Goal: Task Accomplishment & Management: Manage account settings

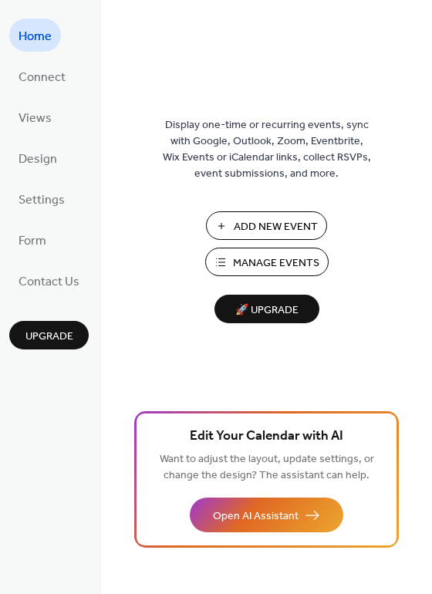
click at [262, 255] on span "Manage Events" at bounding box center [276, 263] width 86 height 16
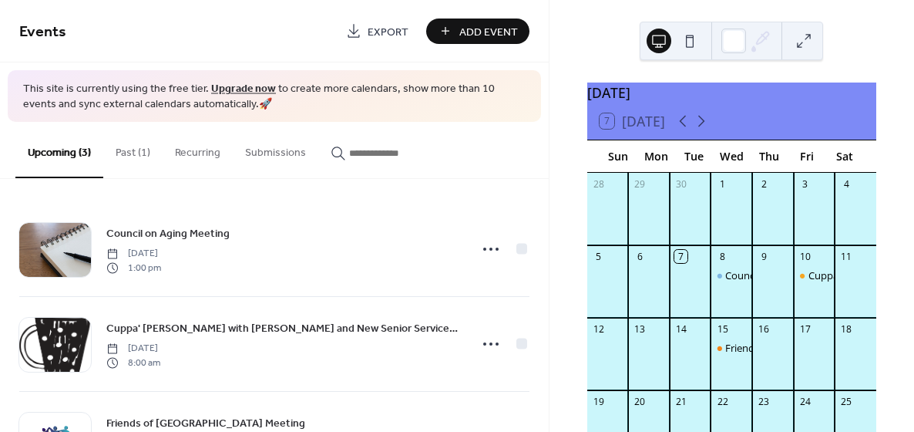
click at [123, 153] on button "Past (1)" at bounding box center [132, 149] width 59 height 55
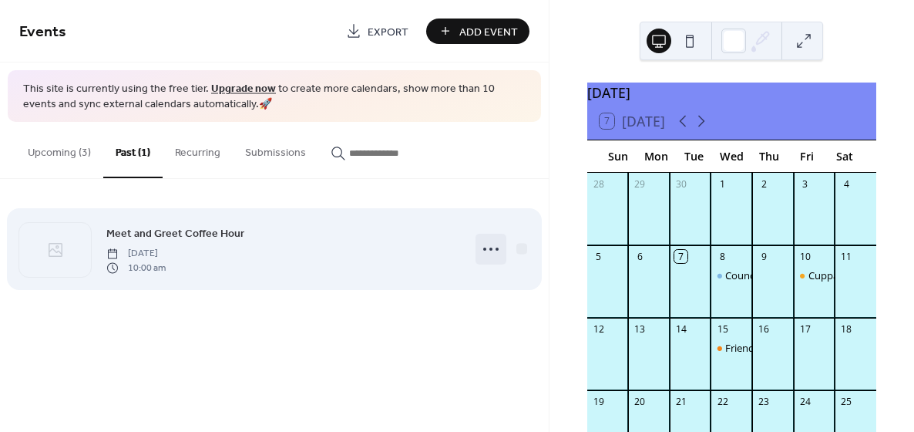
click at [482, 247] on icon at bounding box center [491, 249] width 25 height 25
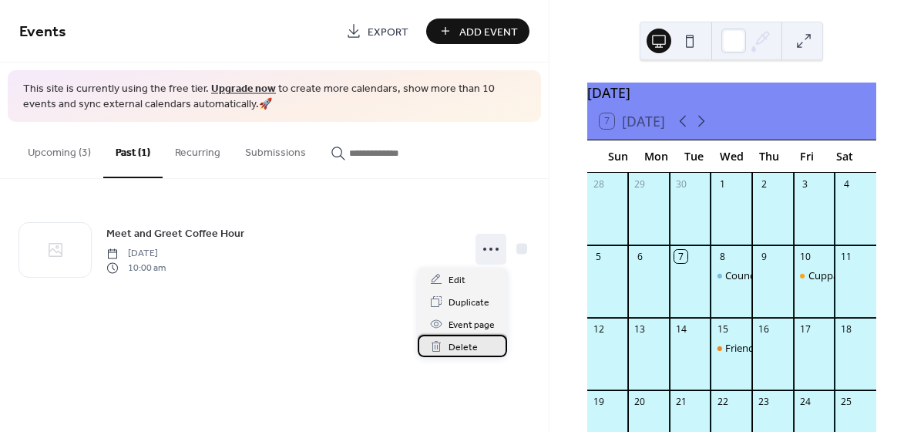
click at [460, 346] on span "Delete" at bounding box center [463, 347] width 29 height 16
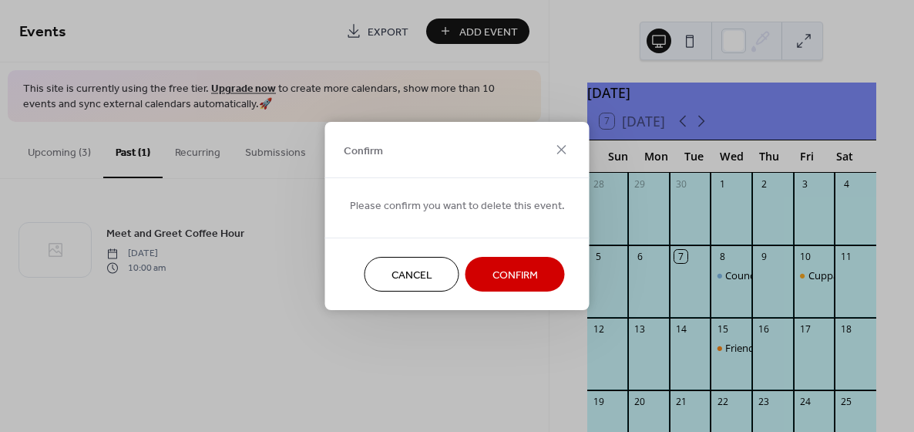
click at [509, 275] on span "Confirm" at bounding box center [515, 275] width 45 height 16
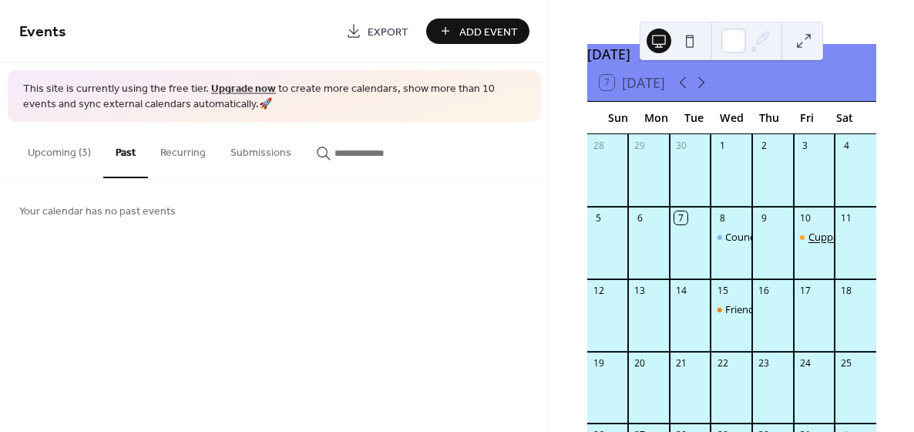
scroll to position [45, 0]
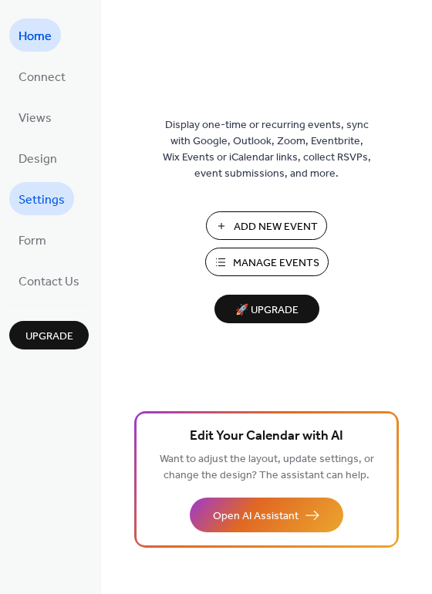
click at [20, 190] on span "Settings" at bounding box center [42, 200] width 46 height 24
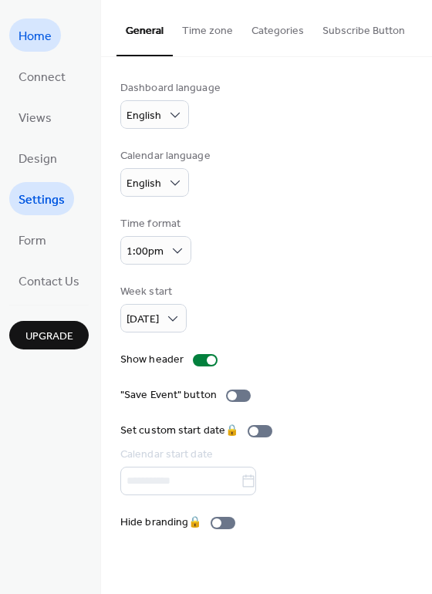
click at [34, 35] on span "Home" at bounding box center [35, 37] width 33 height 24
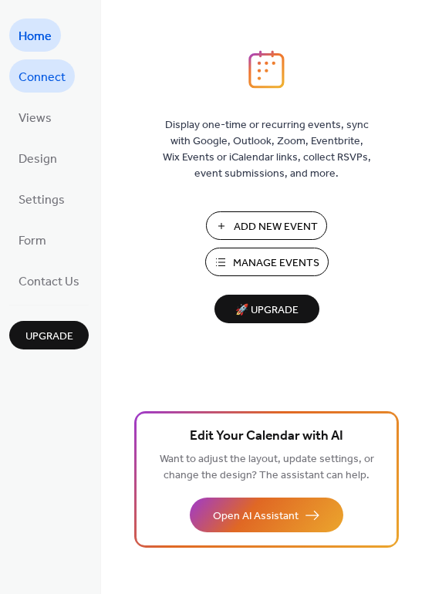
click at [42, 72] on span "Connect" at bounding box center [42, 78] width 47 height 24
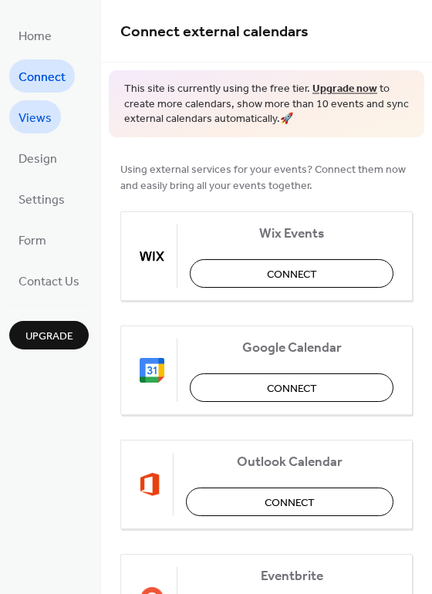
click at [46, 126] on span "Views" at bounding box center [35, 118] width 33 height 24
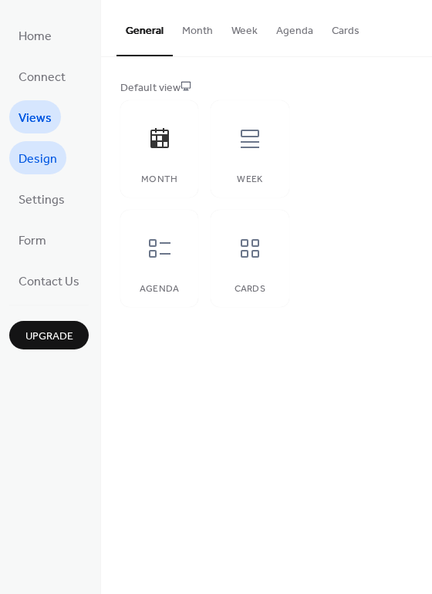
click at [50, 160] on span "Design" at bounding box center [38, 159] width 39 height 24
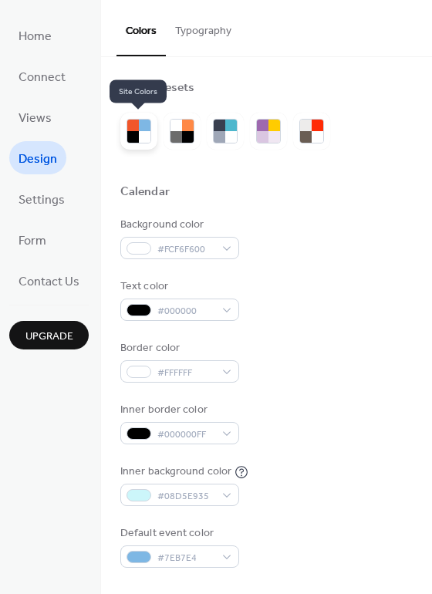
click at [143, 134] on div at bounding box center [145, 137] width 12 height 12
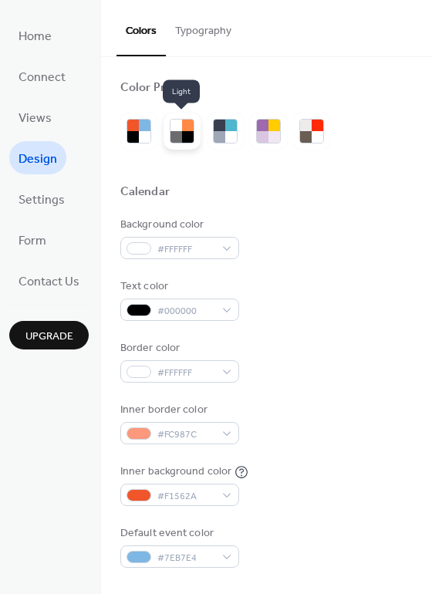
click at [187, 129] on div at bounding box center [188, 125] width 12 height 12
click at [182, 135] on div at bounding box center [188, 137] width 12 height 12
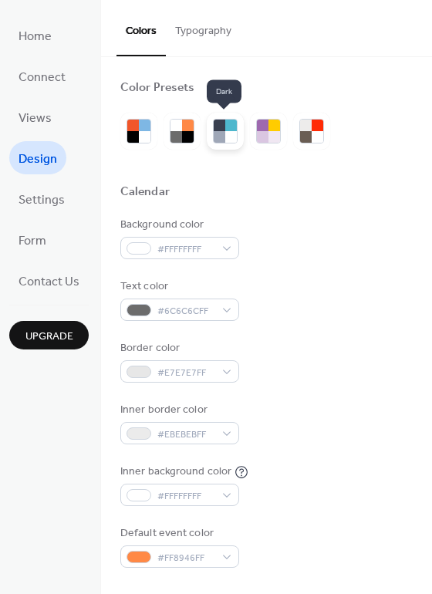
click at [228, 131] on div at bounding box center [231, 137] width 12 height 12
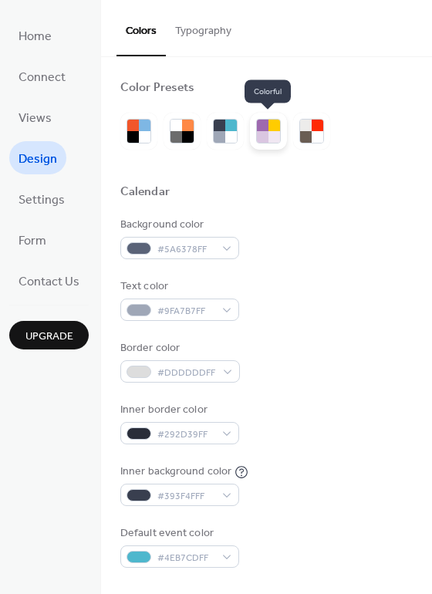
click at [270, 136] on div at bounding box center [274, 137] width 12 height 12
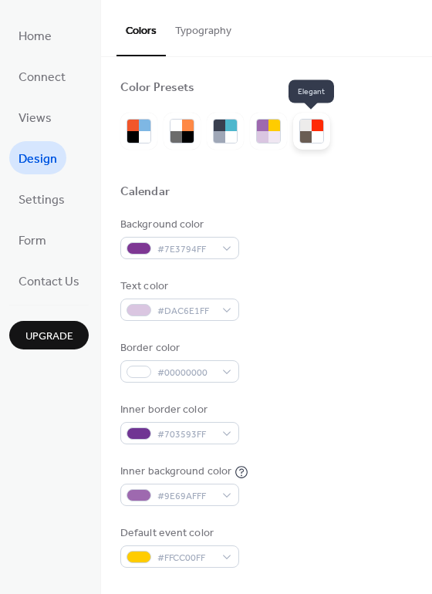
click at [308, 138] on div at bounding box center [306, 137] width 12 height 12
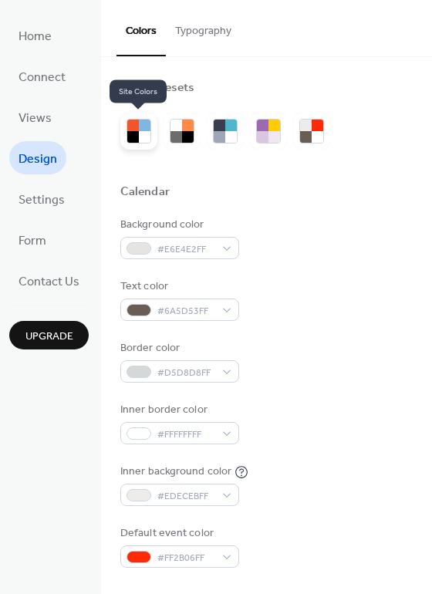
click at [142, 138] on div at bounding box center [145, 137] width 12 height 12
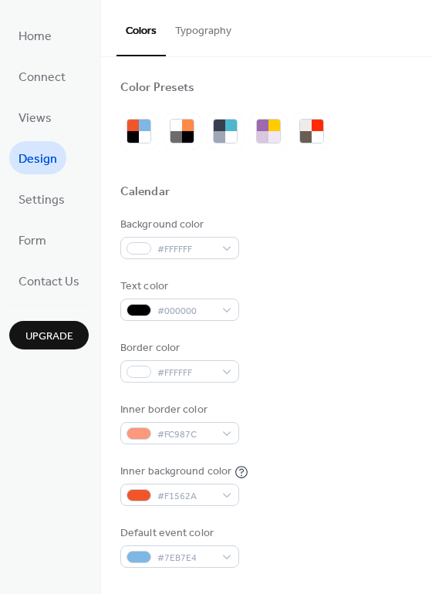
click at [206, 165] on div at bounding box center [266, 167] width 292 height 35
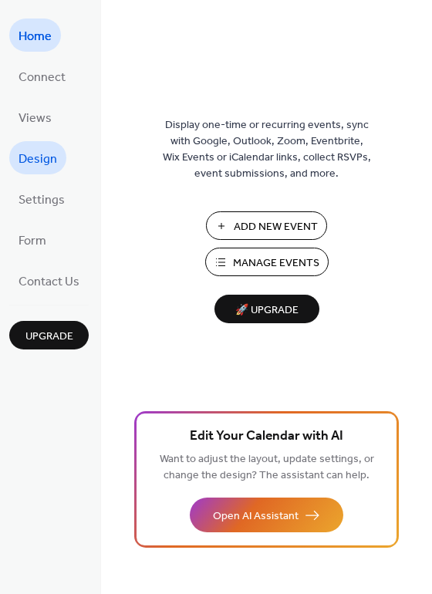
click at [47, 161] on span "Design" at bounding box center [38, 159] width 39 height 24
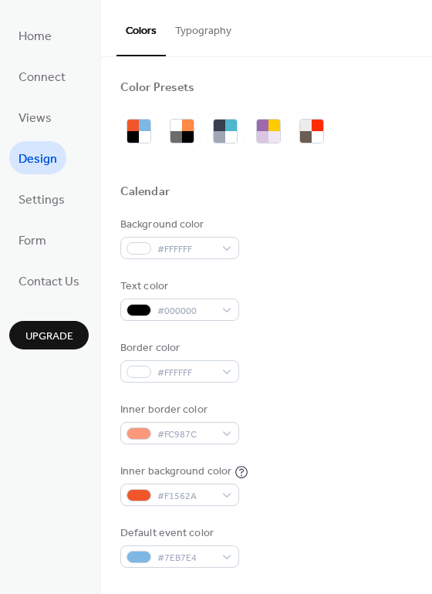
click at [190, 25] on button "Typography" at bounding box center [203, 27] width 75 height 55
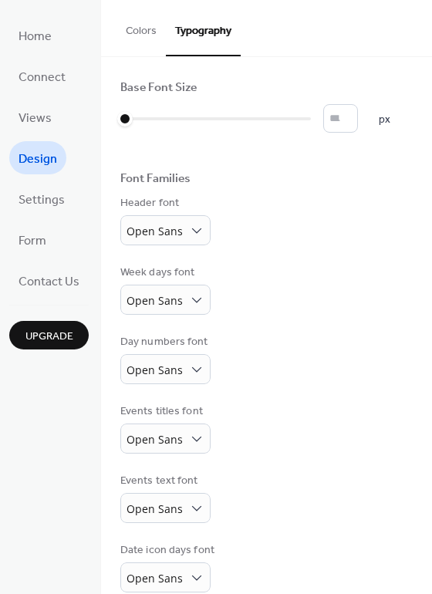
click at [139, 36] on button "Colors" at bounding box center [140, 27] width 49 height 55
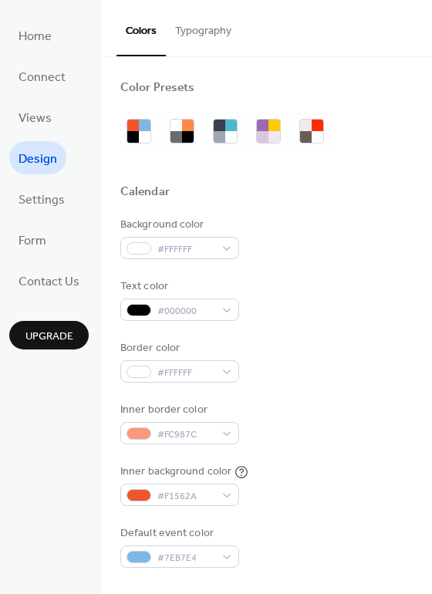
scroll to position [5, 0]
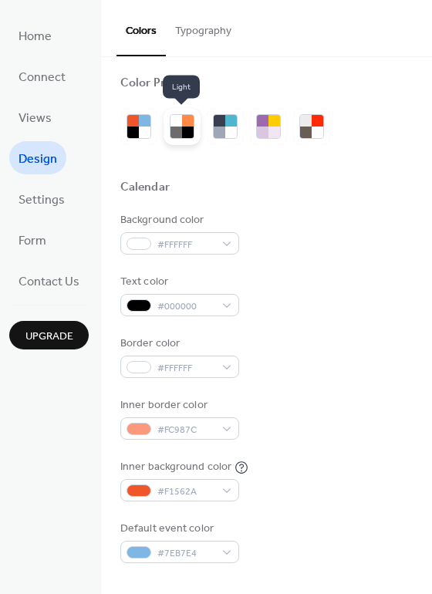
click at [174, 131] on div at bounding box center [176, 132] width 12 height 12
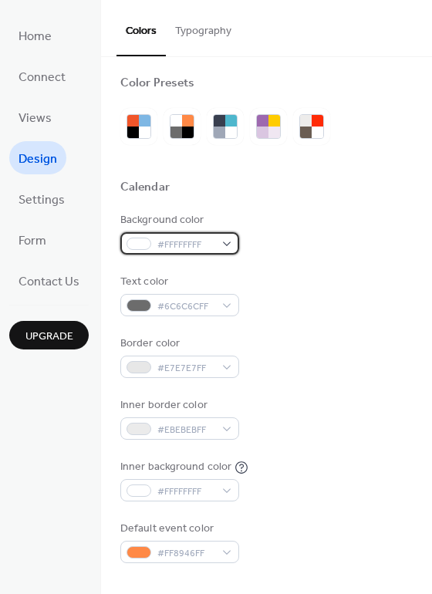
click at [216, 244] on div "#FFFFFFFF" at bounding box center [179, 243] width 119 height 22
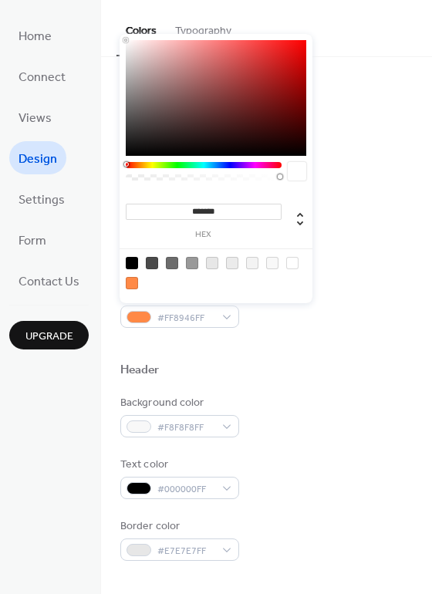
scroll to position [242, 0]
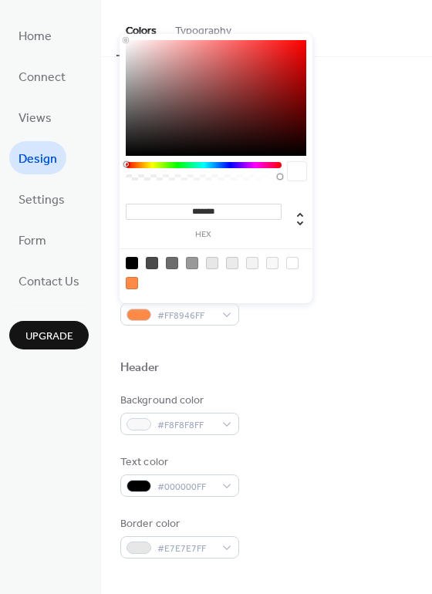
click at [133, 284] on div at bounding box center [132, 283] width 12 height 12
type input "*******"
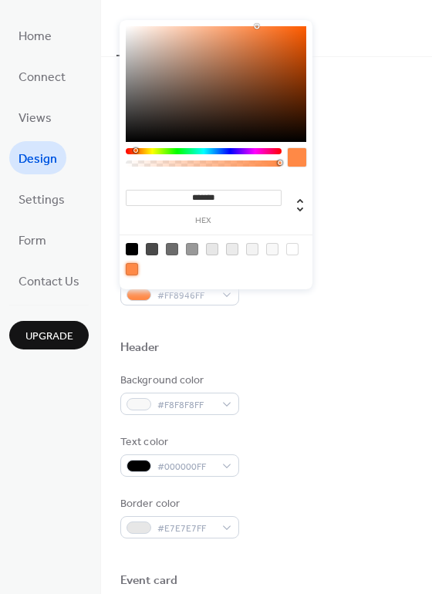
scroll to position [278, 0]
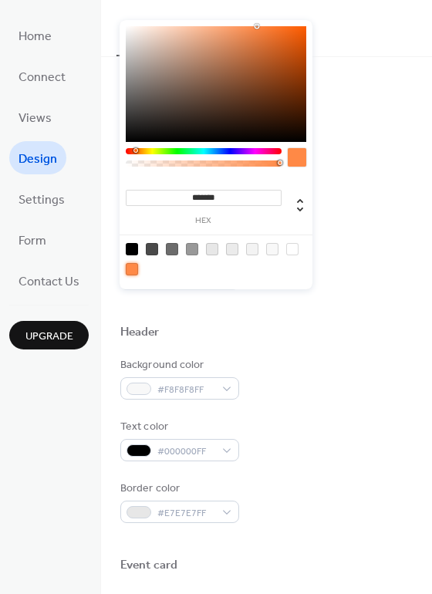
click at [357, 210] on div "Inner background color #FFFFFFFF" at bounding box center [266, 207] width 292 height 42
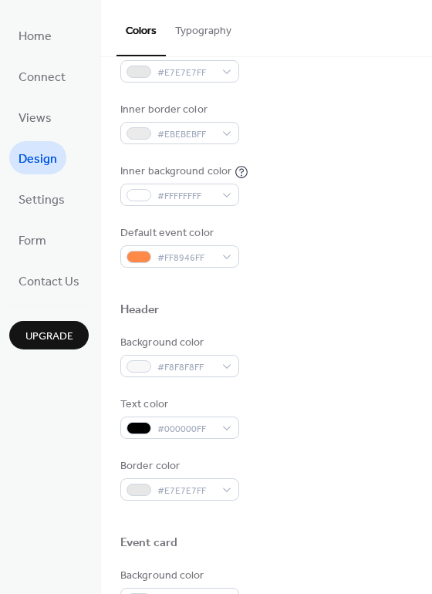
scroll to position [311, 0]
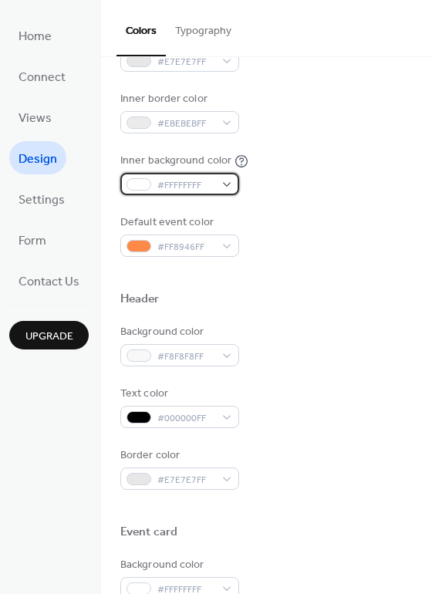
click at [142, 187] on div at bounding box center [138, 184] width 25 height 12
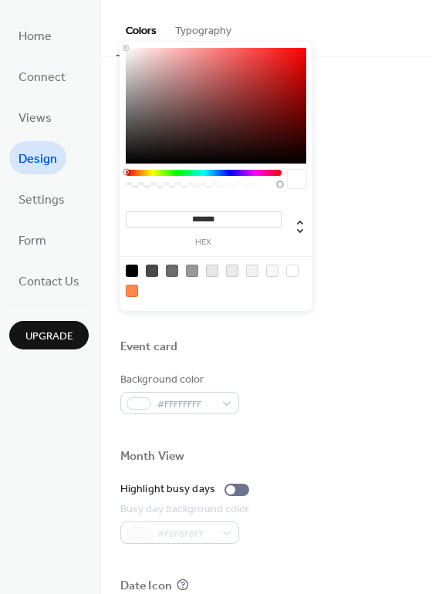
scroll to position [505, 0]
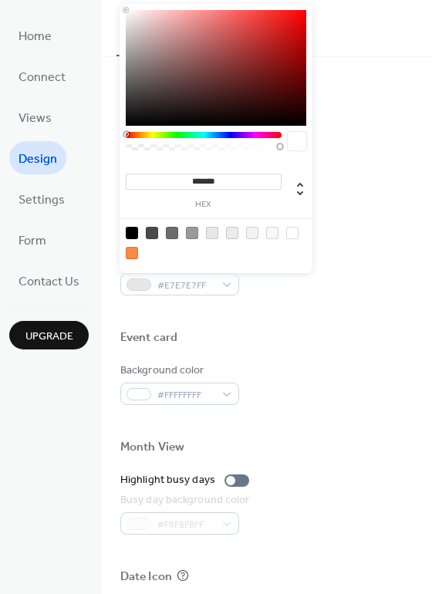
click at [130, 254] on div at bounding box center [132, 253] width 12 height 12
type input "*******"
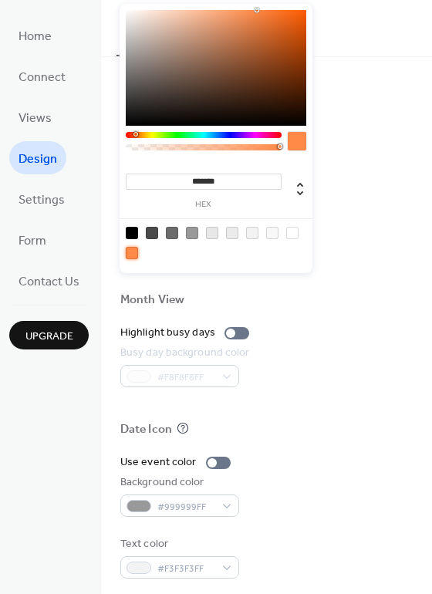
scroll to position [660, 0]
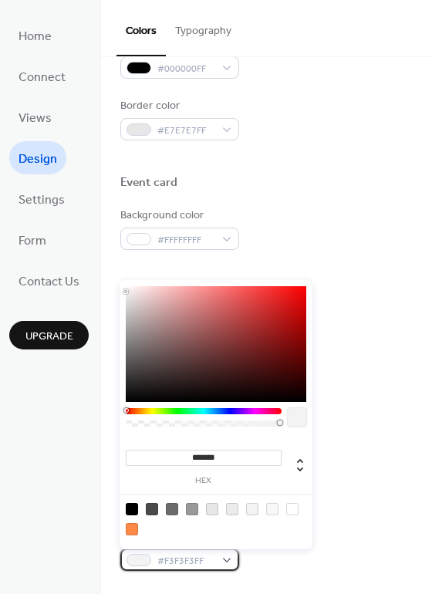
click at [181, 565] on span "#F3F3F3FF" at bounding box center [185, 561] width 57 height 16
click at [129, 510] on div at bounding box center [132, 509] width 12 height 12
type input "*******"
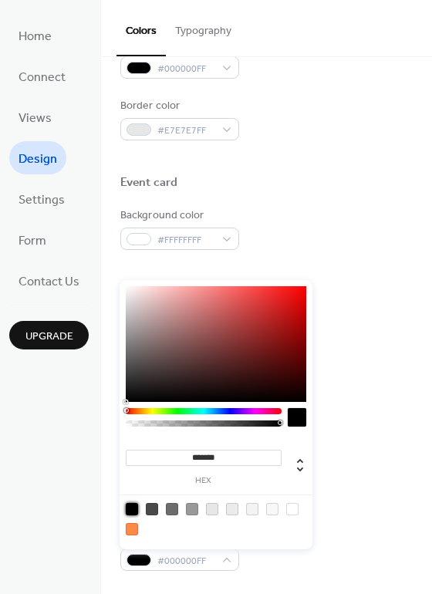
click at [370, 448] on div "Use event color" at bounding box center [266, 454] width 292 height 16
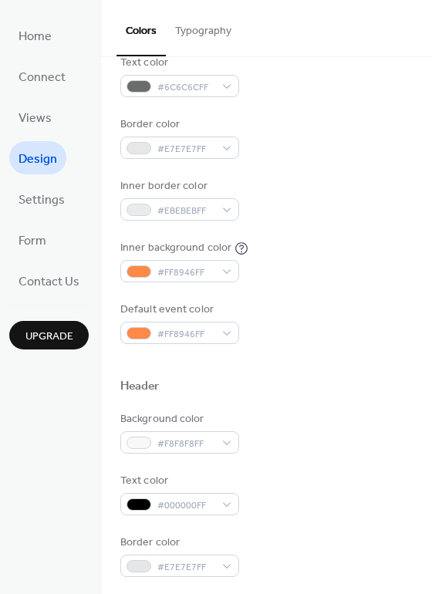
scroll to position [0, 0]
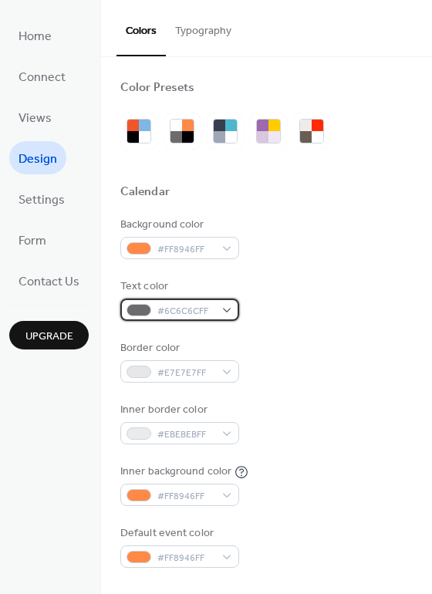
click at [182, 308] on span "#6C6C6CFF" at bounding box center [185, 311] width 57 height 16
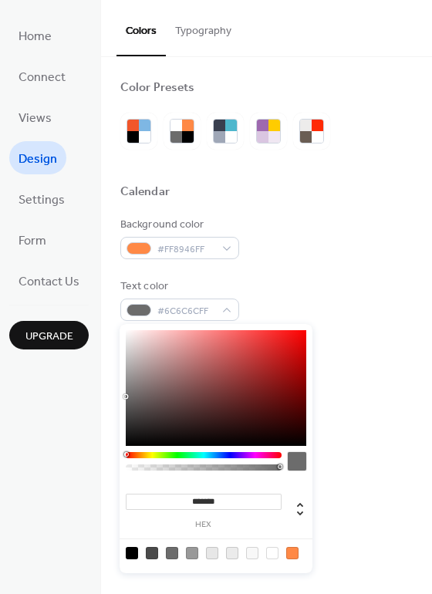
click at [130, 553] on div at bounding box center [132, 553] width 12 height 12
type input "*******"
click at [371, 296] on div "Text color #000000FF" at bounding box center [266, 299] width 292 height 42
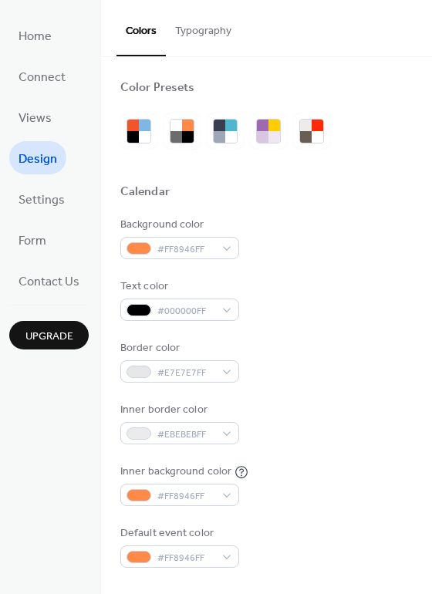
click at [354, 104] on div at bounding box center [266, 106] width 292 height 12
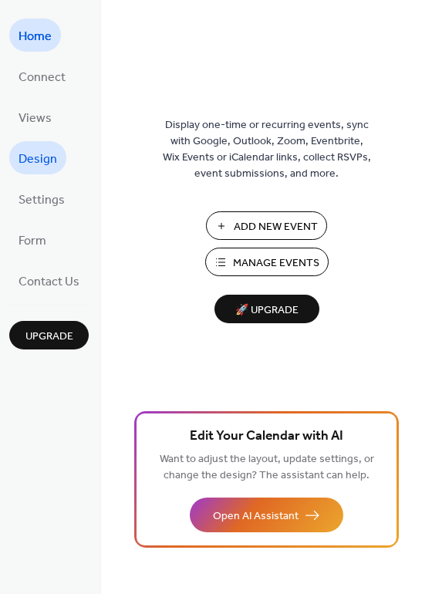
click at [52, 160] on span "Design" at bounding box center [38, 159] width 39 height 24
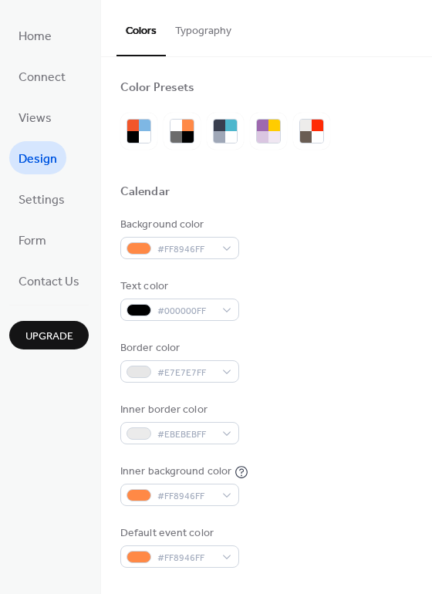
click at [207, 28] on button "Typography" at bounding box center [203, 27] width 75 height 55
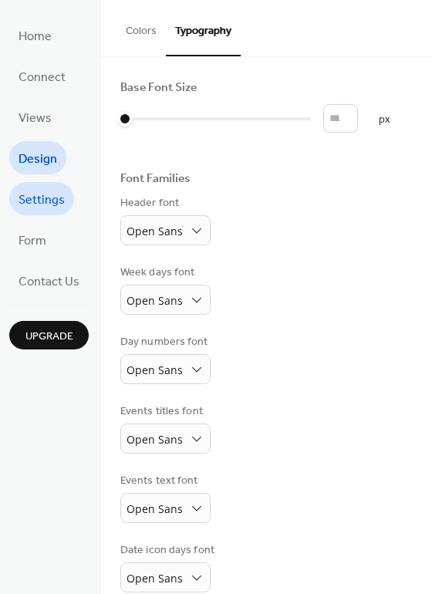
click at [42, 198] on span "Settings" at bounding box center [42, 200] width 46 height 24
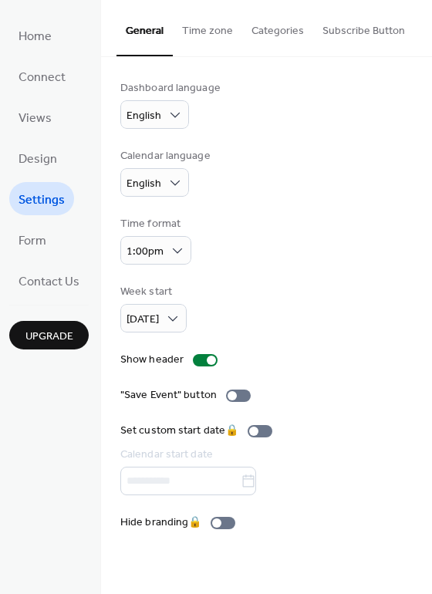
click at [279, 30] on button "Categories" at bounding box center [277, 27] width 71 height 55
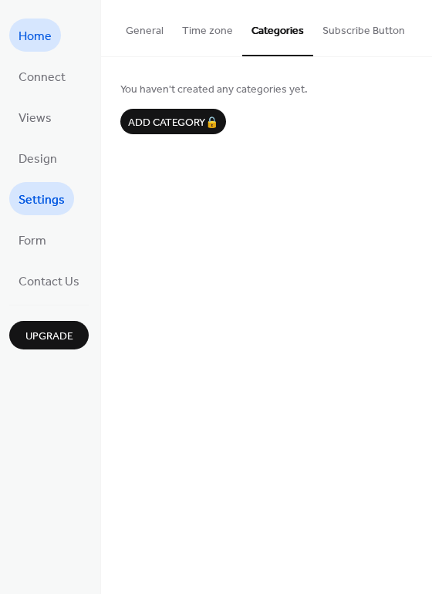
click at [36, 39] on span "Home" at bounding box center [35, 37] width 33 height 24
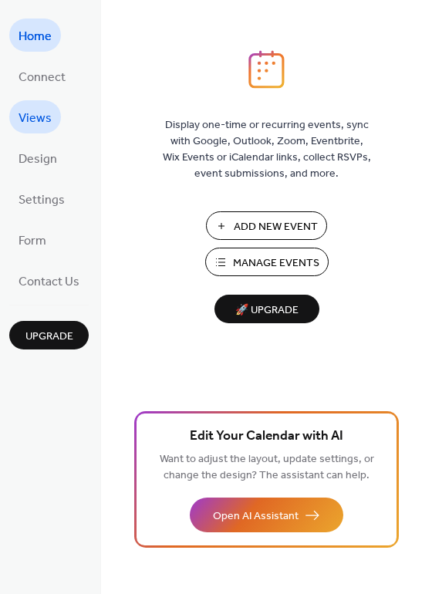
click at [42, 110] on span "Views" at bounding box center [35, 118] width 33 height 24
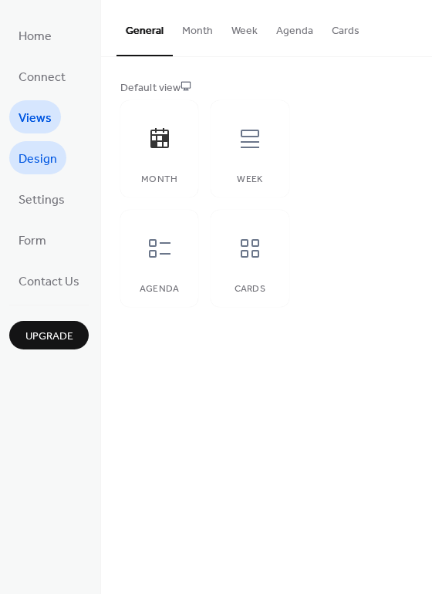
click at [51, 155] on span "Design" at bounding box center [38, 159] width 39 height 24
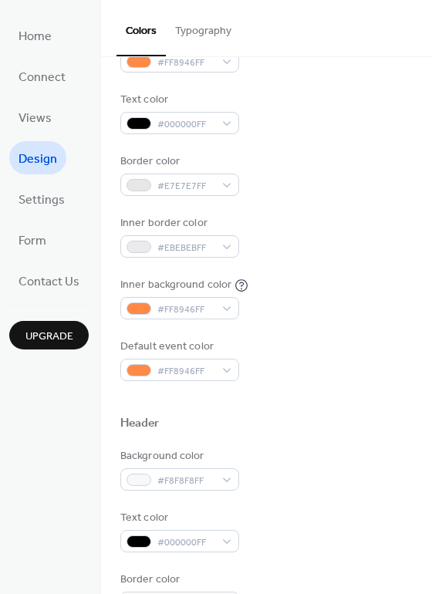
scroll to position [203, 0]
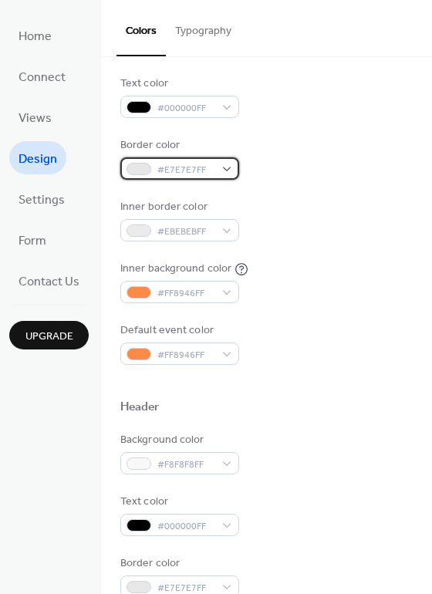
click at [193, 167] on span "#E7E7E7FF" at bounding box center [185, 170] width 57 height 16
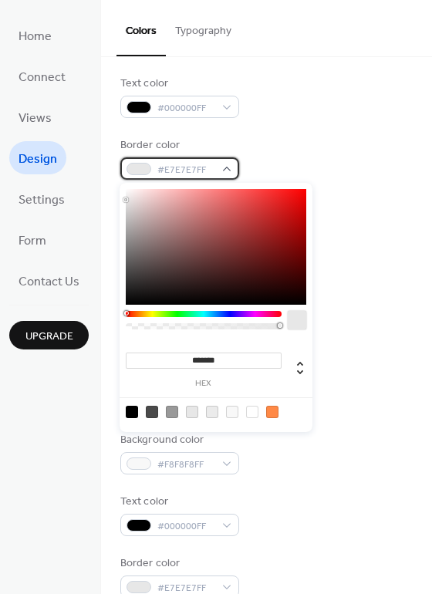
click at [175, 168] on span "#E7E7E7FF" at bounding box center [185, 170] width 57 height 16
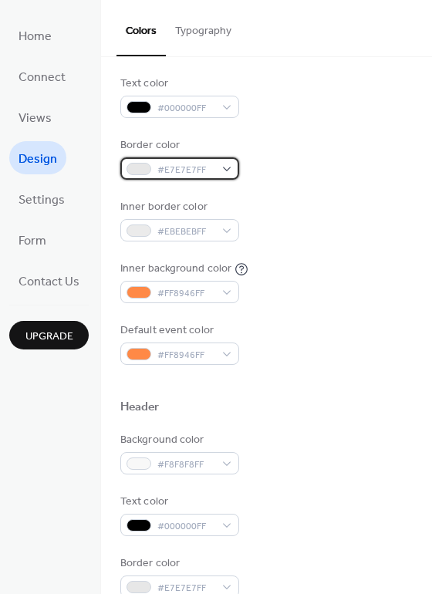
click at [175, 168] on span "#E7E7E7FF" at bounding box center [185, 170] width 57 height 16
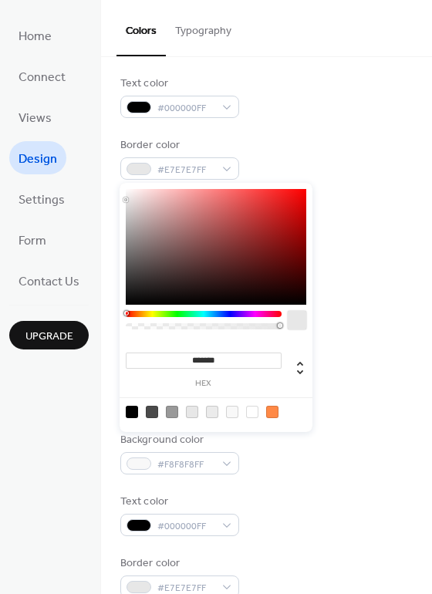
click at [133, 412] on div at bounding box center [132, 411] width 12 height 12
type input "*******"
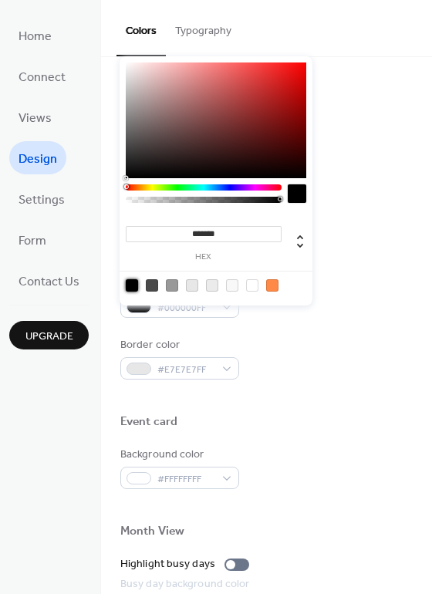
scroll to position [424, 0]
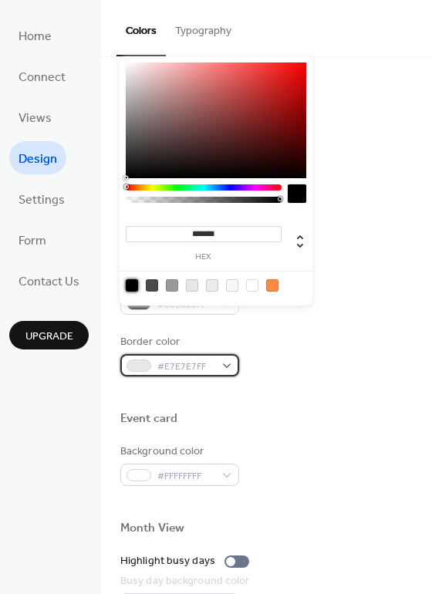
click at [180, 366] on span "#E7E7E7FF" at bounding box center [185, 366] width 57 height 16
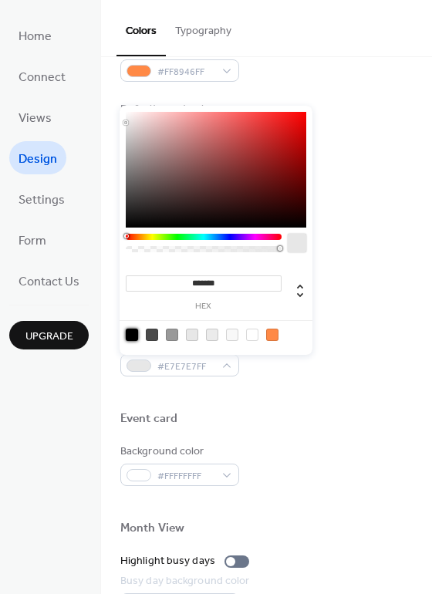
click at [130, 332] on div at bounding box center [132, 334] width 12 height 12
type input "*******"
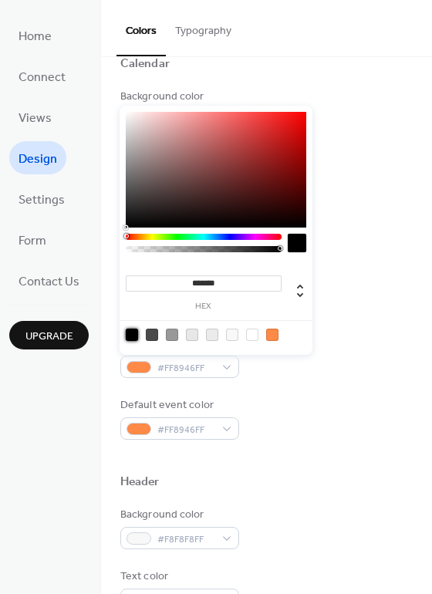
scroll to position [0, 0]
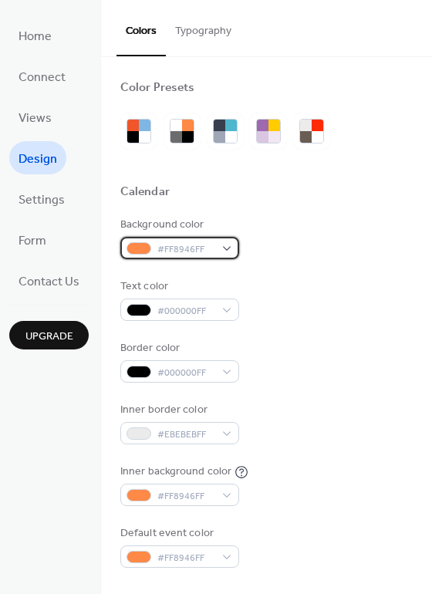
click at [181, 254] on span "#FF8946FF" at bounding box center [185, 249] width 57 height 16
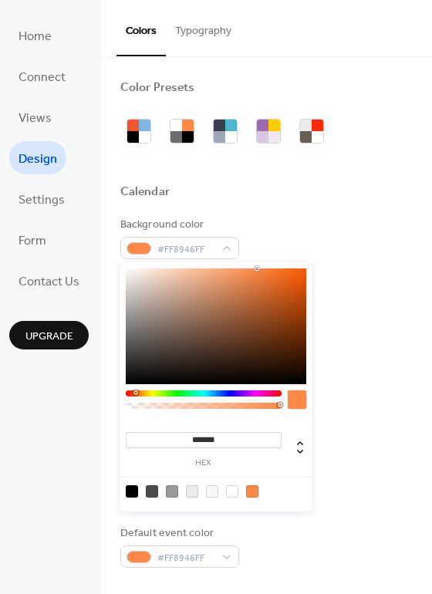
type input "***"
drag, startPoint x: 281, startPoint y: 405, endPoint x: 220, endPoint y: 412, distance: 61.3
click at [220, 412] on div at bounding box center [204, 403] width 156 height 26
type input "**********"
drag, startPoint x: 220, startPoint y: 405, endPoint x: 233, endPoint y: 409, distance: 13.7
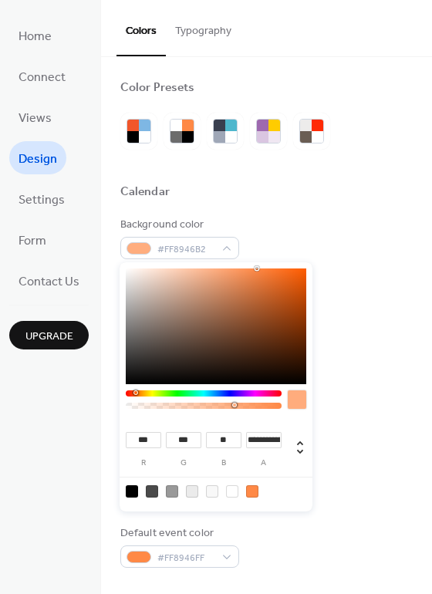
click at [233, 409] on div at bounding box center [204, 403] width 156 height 26
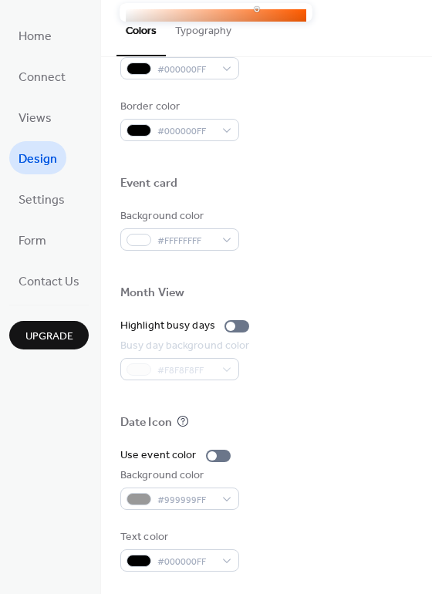
scroll to position [660, 0]
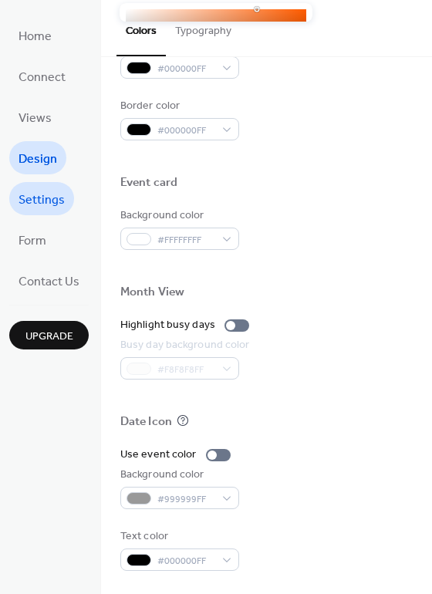
click at [37, 197] on span "Settings" at bounding box center [42, 200] width 46 height 24
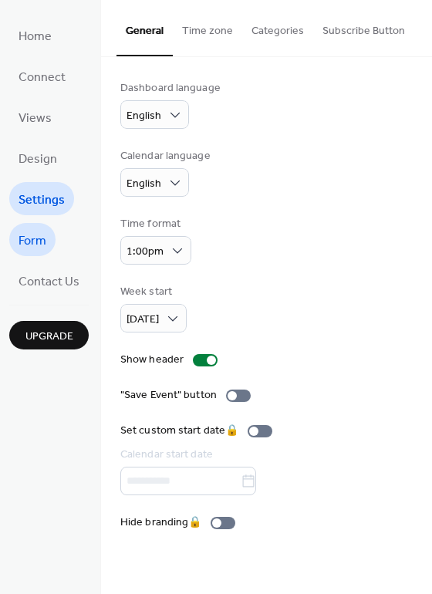
click at [38, 237] on span "Form" at bounding box center [33, 241] width 28 height 24
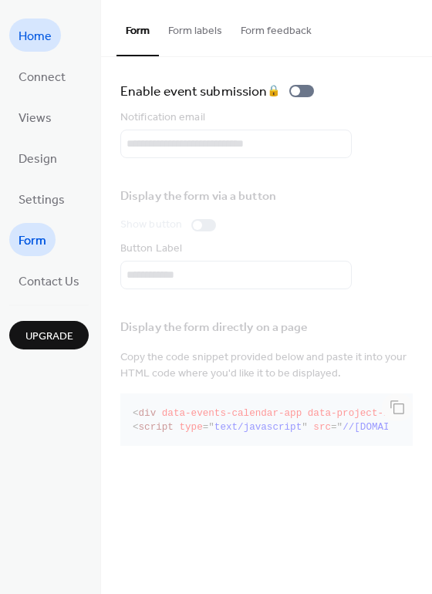
click at [34, 39] on span "Home" at bounding box center [35, 37] width 33 height 24
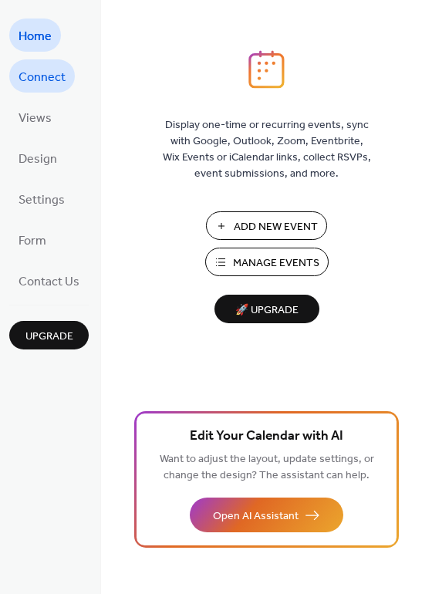
click at [40, 69] on span "Connect" at bounding box center [42, 78] width 47 height 24
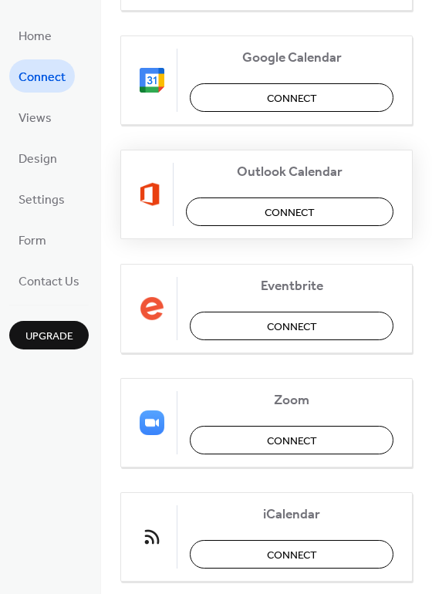
scroll to position [324, 0]
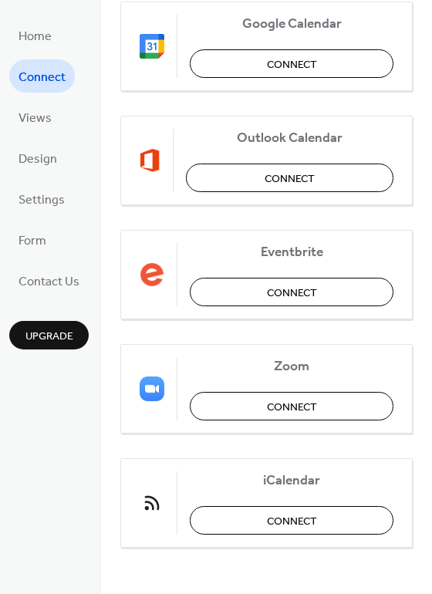
click at [57, 127] on li "Views" at bounding box center [35, 116] width 52 height 33
click at [43, 118] on span "Views" at bounding box center [35, 118] width 33 height 24
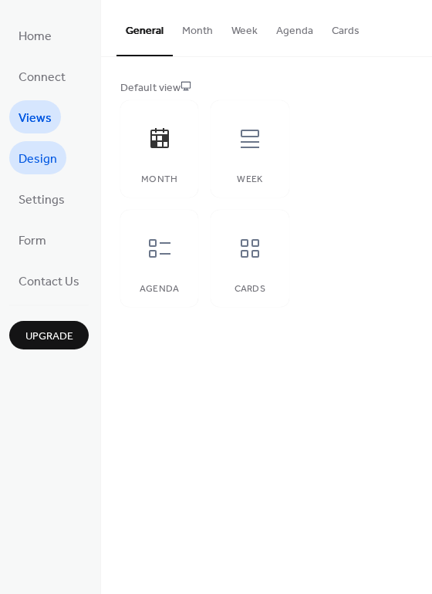
click at [38, 159] on span "Design" at bounding box center [38, 159] width 39 height 24
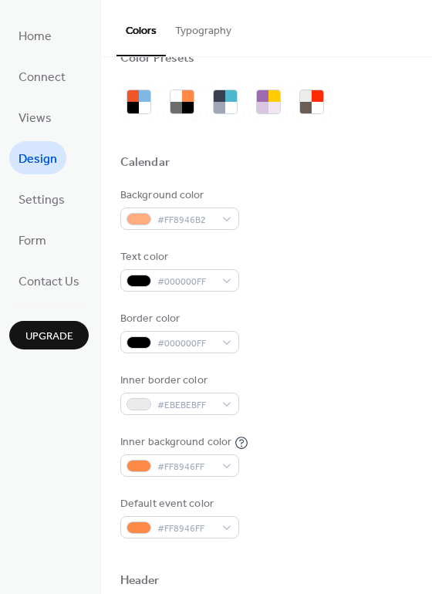
scroll to position [1, 0]
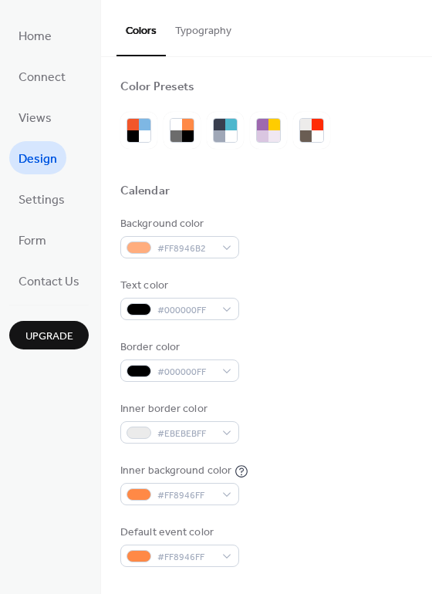
click at [199, 29] on button "Typography" at bounding box center [203, 27] width 75 height 55
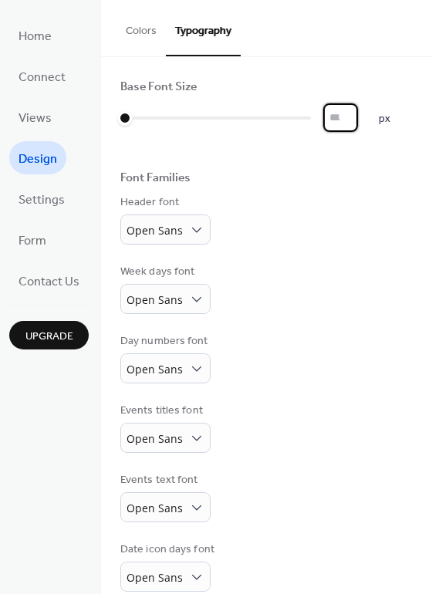
scroll to position [2, 0]
drag, startPoint x: 337, startPoint y: 119, endPoint x: 325, endPoint y: 119, distance: 12.3
click at [325, 119] on input "*" at bounding box center [344, 117] width 42 height 29
click at [354, 113] on input "*" at bounding box center [344, 117] width 42 height 29
click at [354, 113] on input "**" at bounding box center [344, 117] width 42 height 29
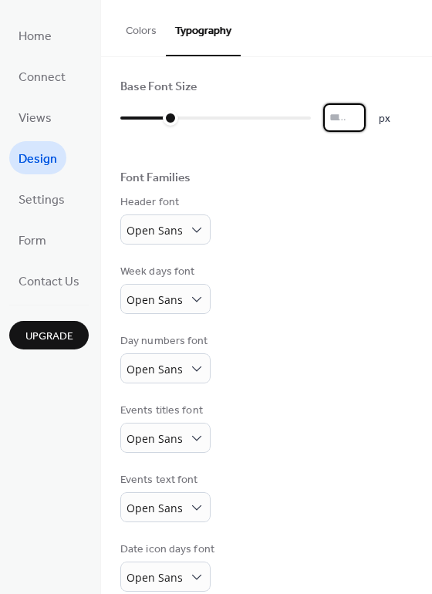
click at [354, 113] on input "**" at bounding box center [344, 117] width 42 height 29
type input "**"
click at [354, 113] on input "**" at bounding box center [344, 117] width 42 height 29
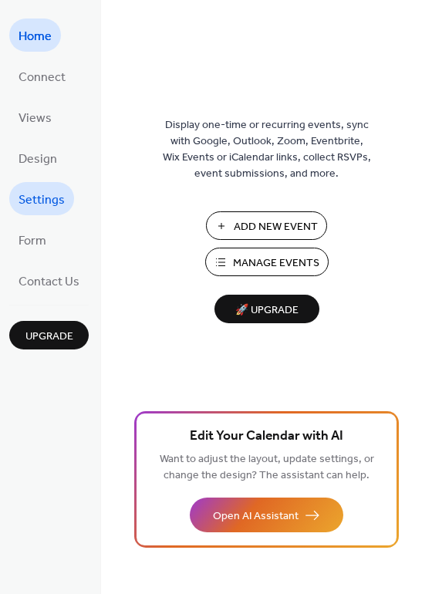
click at [44, 200] on span "Settings" at bounding box center [42, 200] width 46 height 24
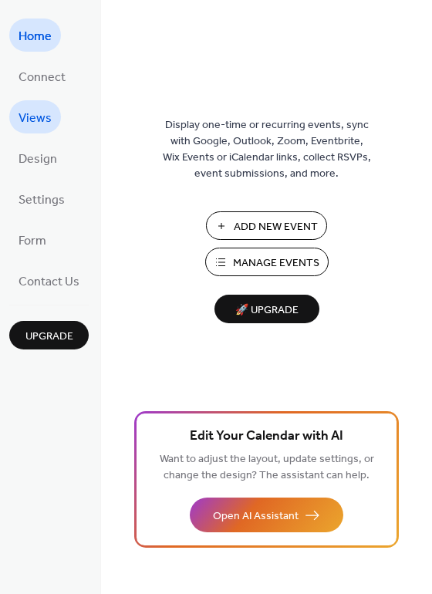
click at [41, 119] on span "Views" at bounding box center [35, 118] width 33 height 24
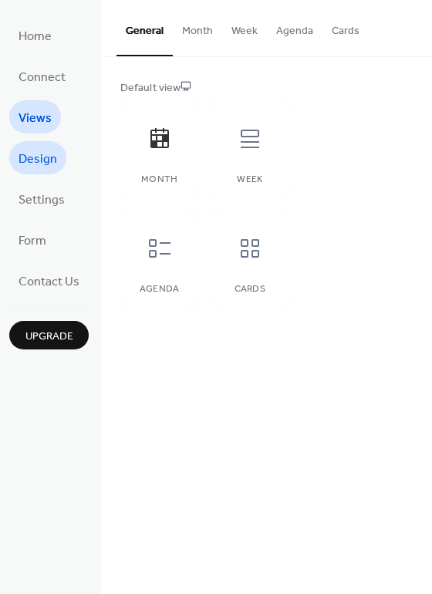
click at [43, 154] on span "Design" at bounding box center [38, 159] width 39 height 24
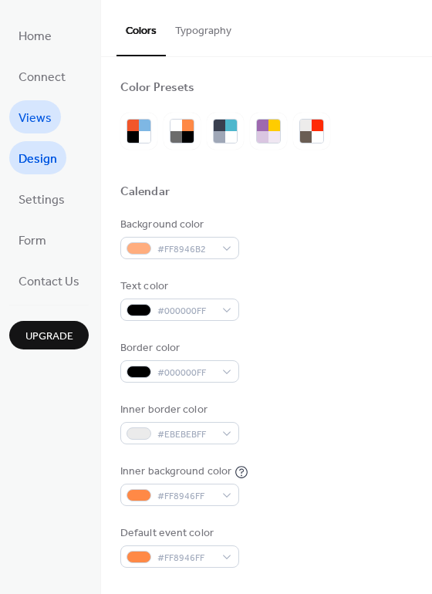
click at [34, 115] on span "Views" at bounding box center [35, 118] width 33 height 24
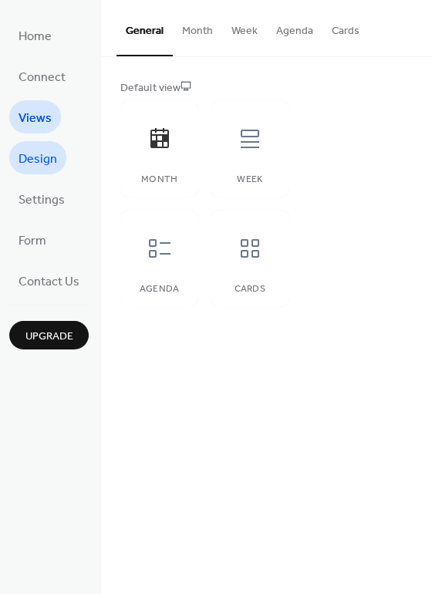
click at [43, 152] on span "Design" at bounding box center [38, 159] width 39 height 24
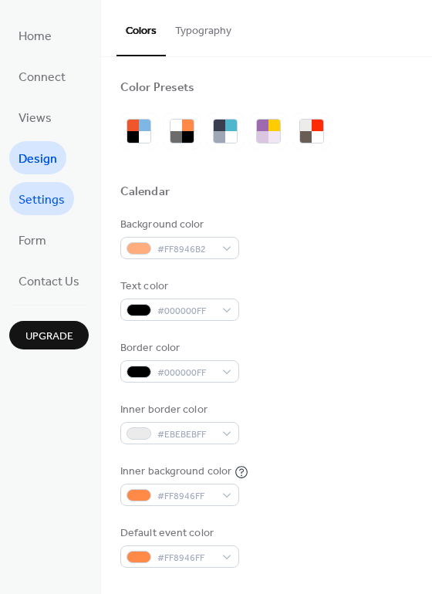
click at [44, 193] on span "Settings" at bounding box center [42, 200] width 46 height 24
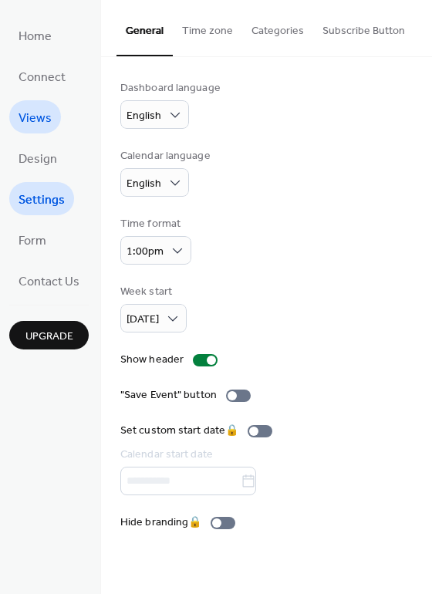
click at [45, 118] on span "Views" at bounding box center [35, 118] width 33 height 24
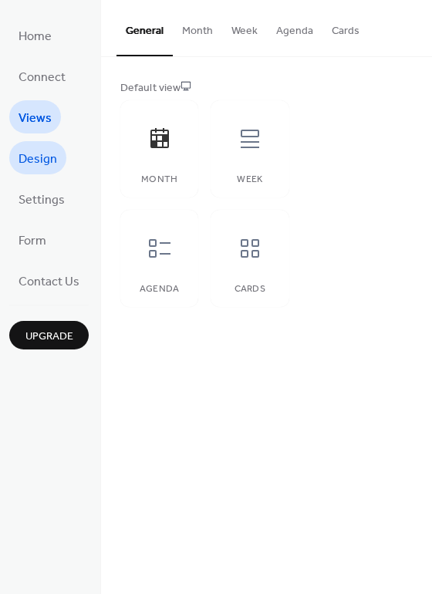
click at [45, 160] on span "Design" at bounding box center [38, 159] width 39 height 24
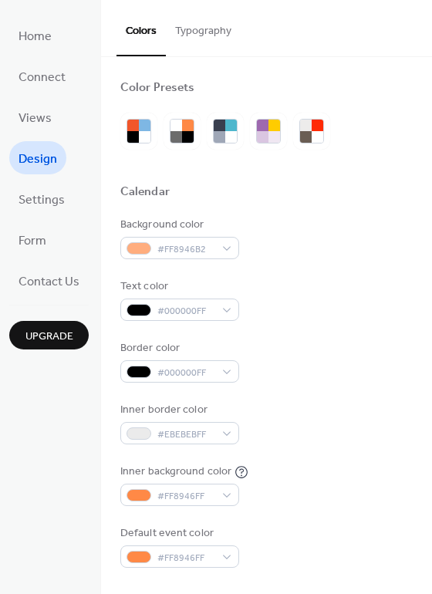
click at [219, 29] on button "Typography" at bounding box center [203, 27] width 75 height 55
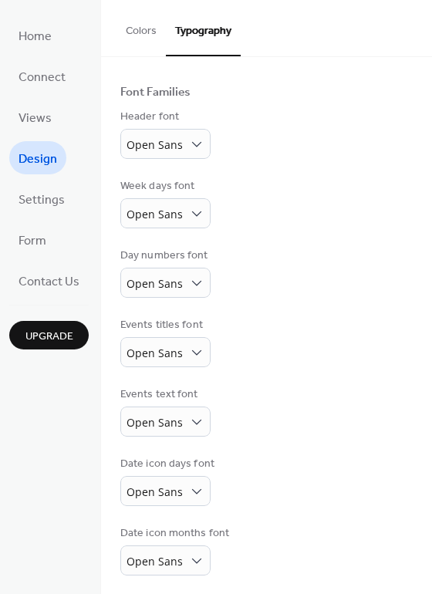
scroll to position [91, 0]
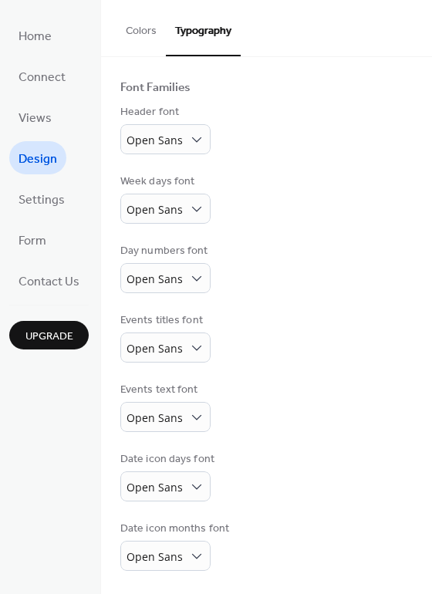
click at [180, 396] on div "Events text font" at bounding box center [163, 390] width 87 height 16
click at [150, 415] on span "Open Sans" at bounding box center [154, 417] width 56 height 15
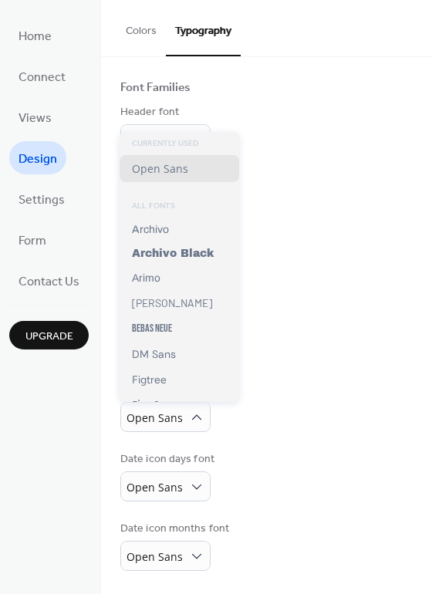
click at [326, 414] on div "Events text font Open Sans" at bounding box center [266, 407] width 292 height 50
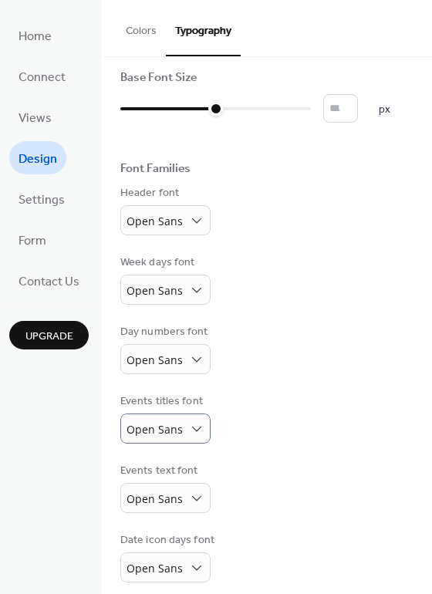
scroll to position [0, 0]
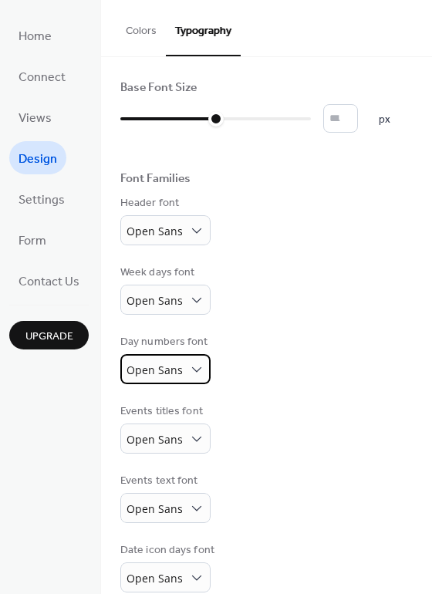
click at [151, 368] on span "Open Sans" at bounding box center [154, 369] width 56 height 15
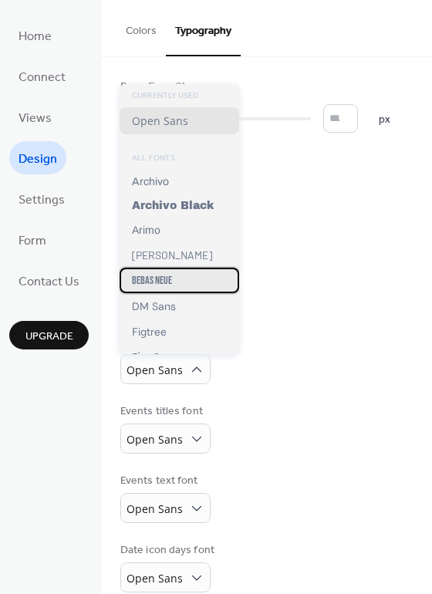
click at [150, 274] on span "Bebas Neue" at bounding box center [152, 280] width 40 height 13
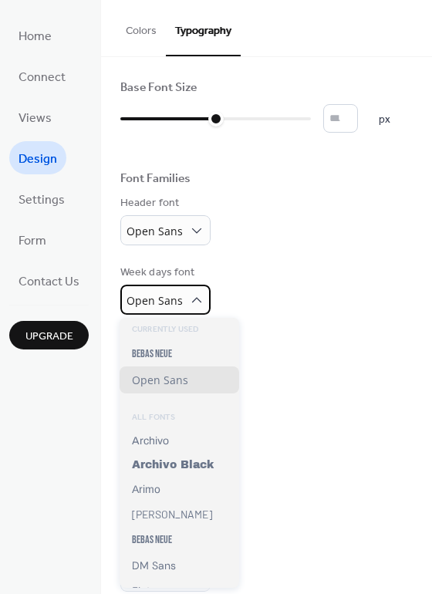
click at [153, 295] on span "Open Sans" at bounding box center [154, 300] width 56 height 15
click at [316, 288] on div "Week days font Open Sans" at bounding box center [266, 289] width 292 height 50
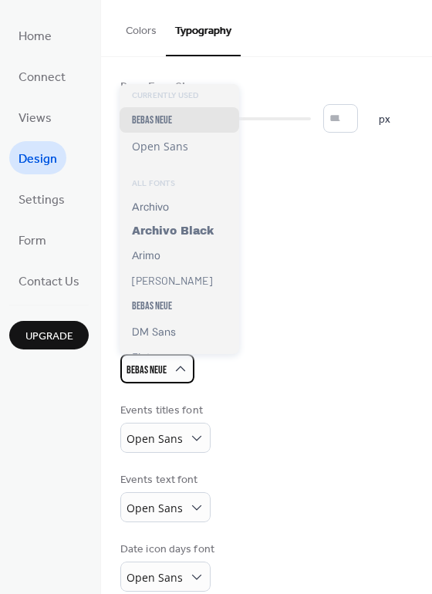
click at [153, 361] on span "Bebas Neue" at bounding box center [146, 370] width 40 height 21
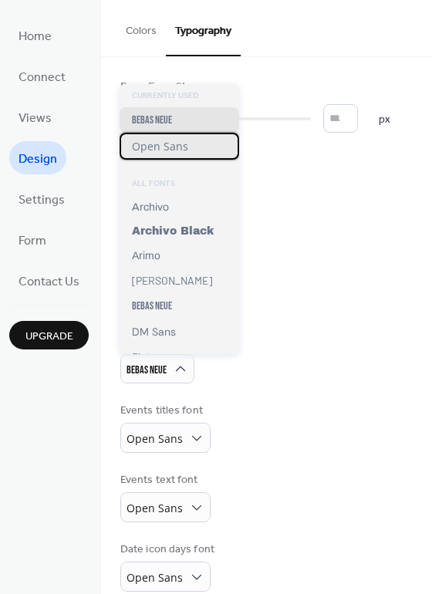
click at [157, 145] on span "Open Sans" at bounding box center [160, 146] width 56 height 15
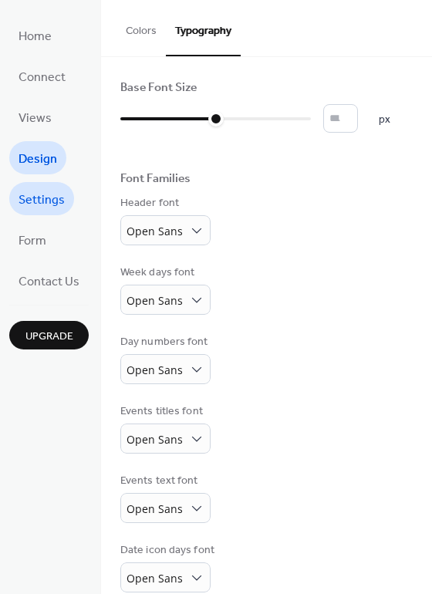
click at [43, 193] on span "Settings" at bounding box center [42, 200] width 46 height 24
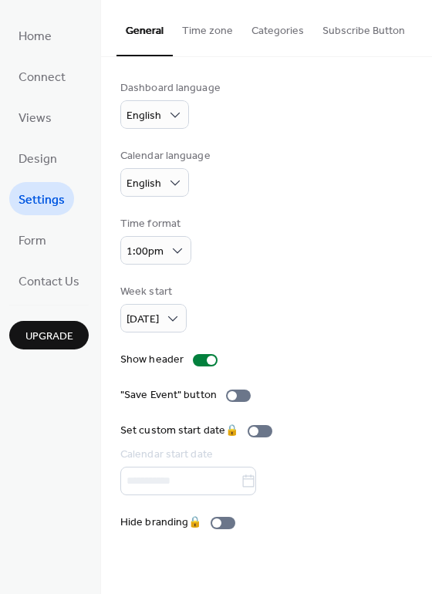
click at [203, 31] on button "Time zone" at bounding box center [207, 27] width 69 height 55
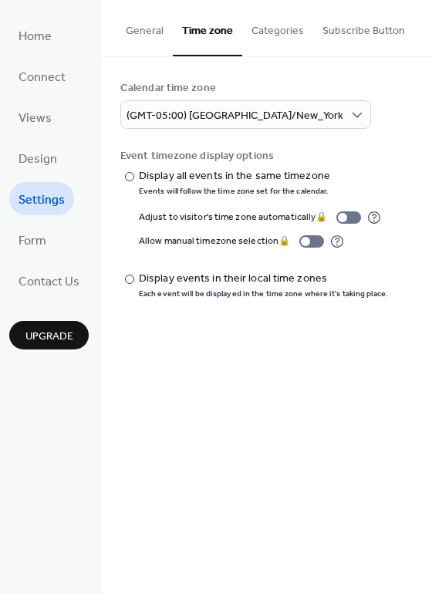
click at [264, 29] on button "Categories" at bounding box center [277, 27] width 71 height 55
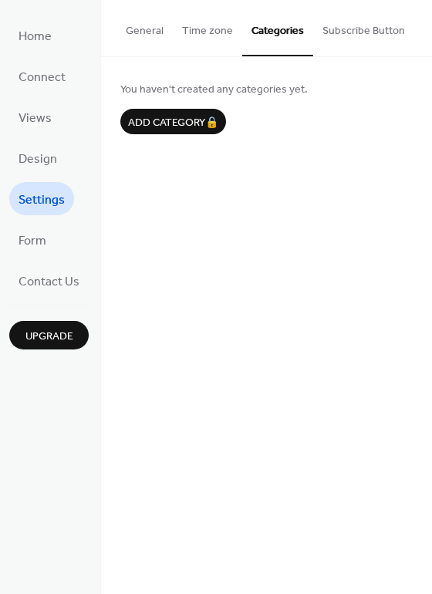
click at [345, 28] on button "Subscribe Button" at bounding box center [363, 27] width 101 height 55
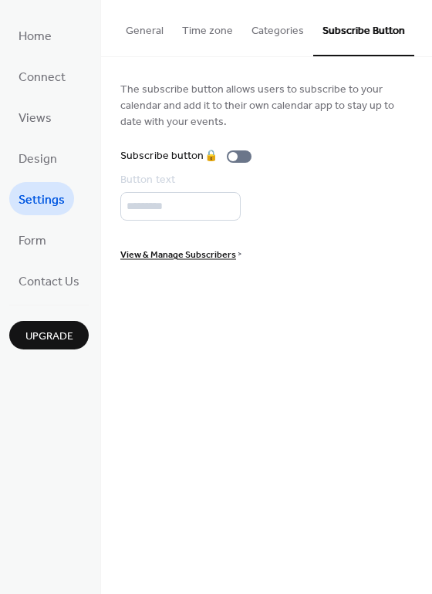
click at [294, 285] on div "General Time zone Categories Subscribe Button Dashboard language English Calend…" at bounding box center [266, 297] width 331 height 594
click at [30, 239] on span "Form" at bounding box center [33, 241] width 28 height 24
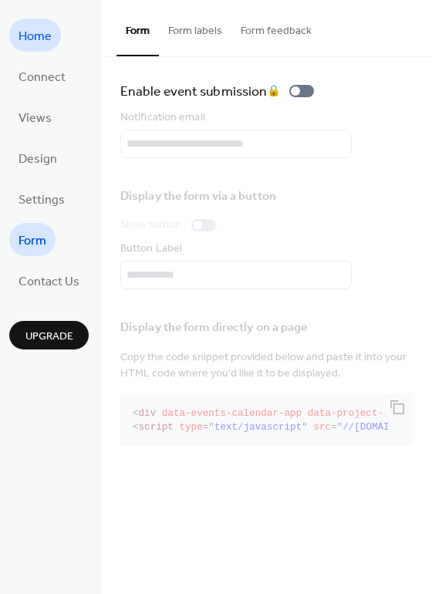
click at [37, 38] on span "Home" at bounding box center [35, 37] width 33 height 24
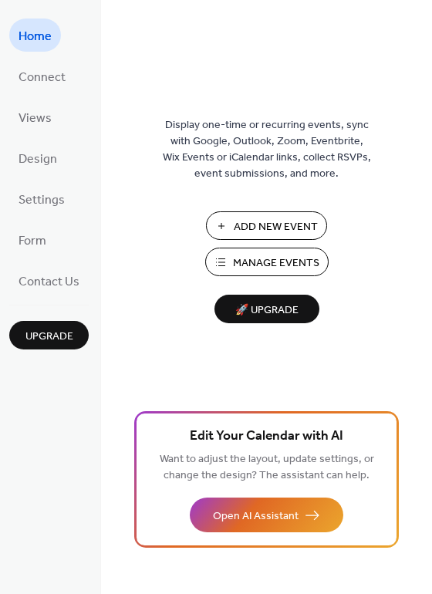
click at [228, 265] on button "Manage Events" at bounding box center [266, 261] width 123 height 29
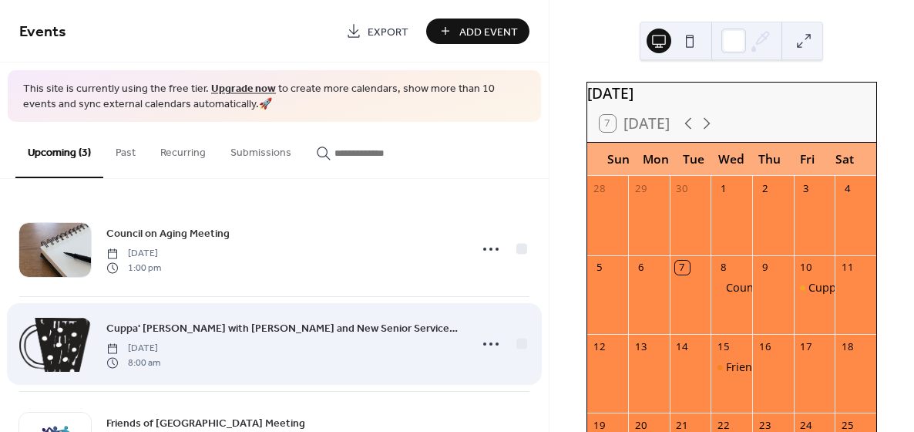
click at [61, 343] on div at bounding box center [55, 345] width 72 height 54
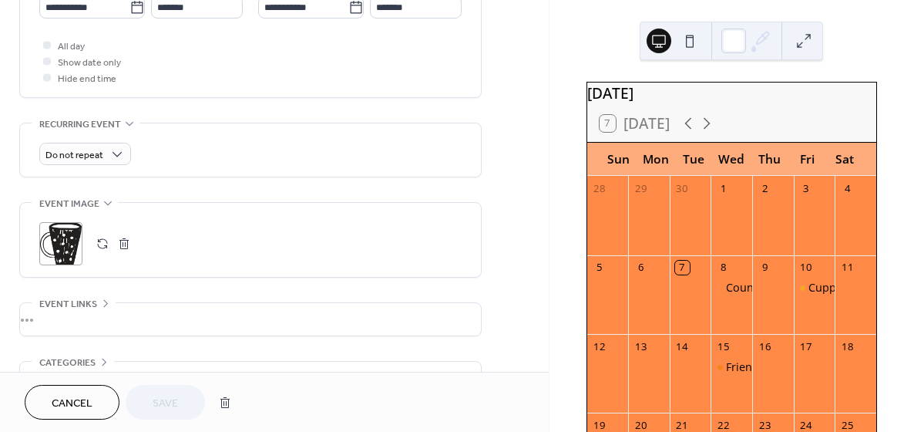
scroll to position [562, 0]
click at [72, 237] on div ";" at bounding box center [60, 241] width 43 height 43
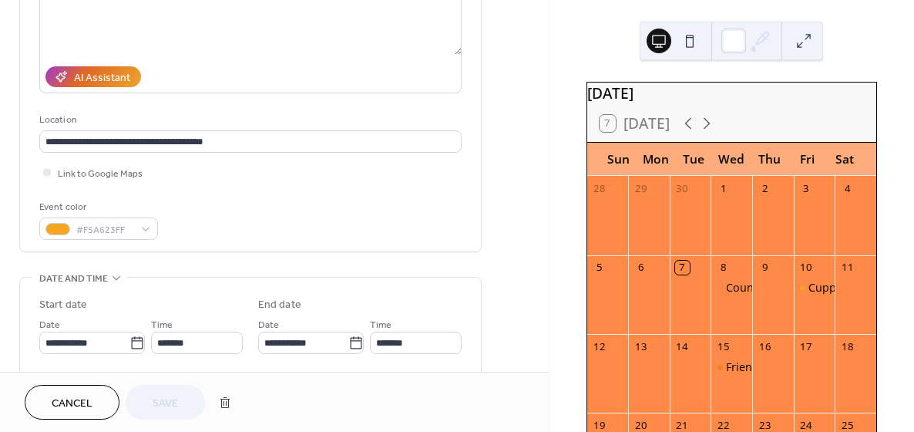
scroll to position [228, 0]
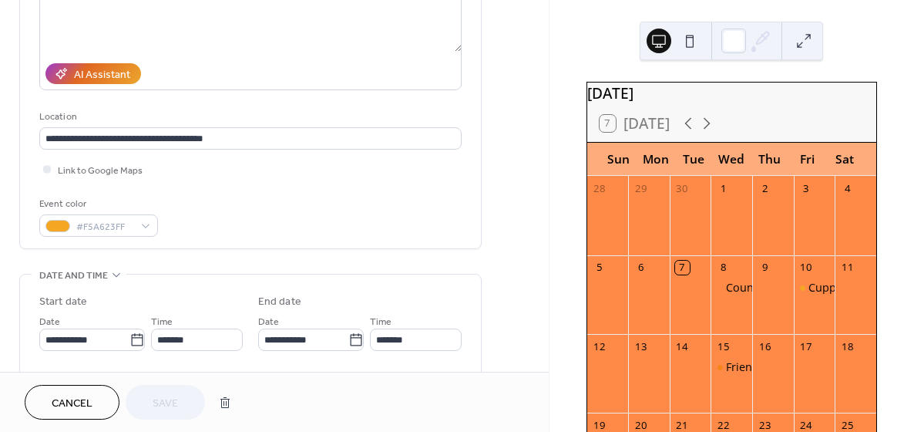
click at [87, 403] on span "Cancel" at bounding box center [72, 403] width 41 height 16
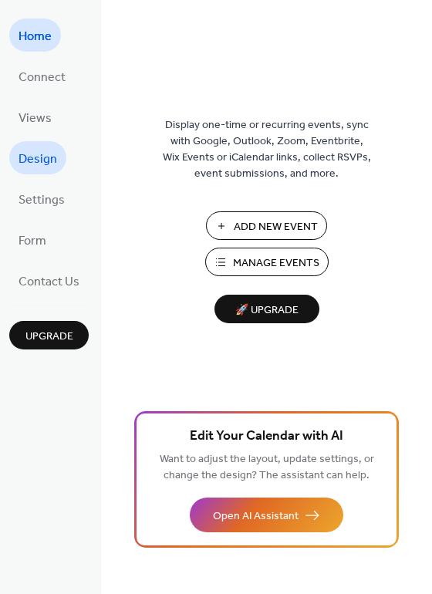
click at [34, 157] on span "Design" at bounding box center [38, 159] width 39 height 24
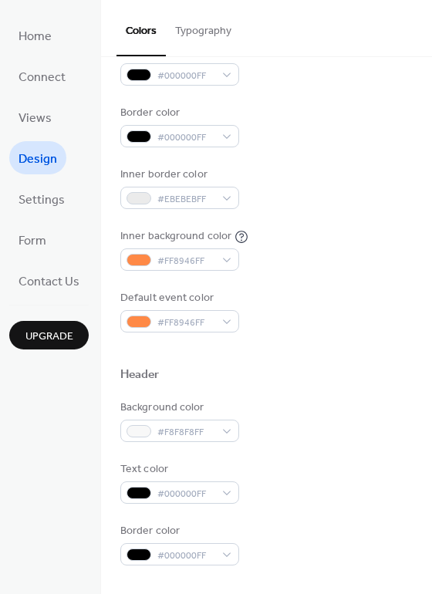
scroll to position [237, 0]
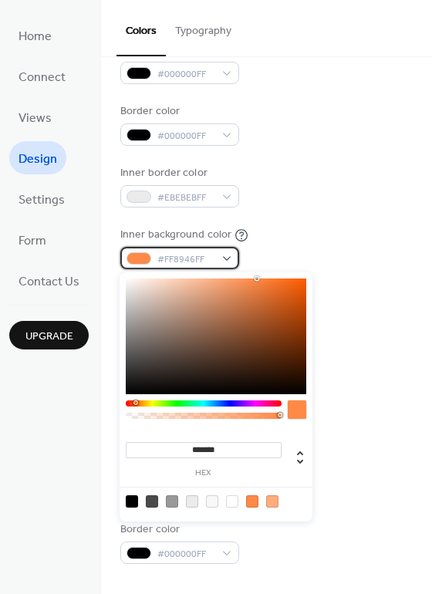
click at [183, 256] on span "#FF8946FF" at bounding box center [185, 259] width 57 height 16
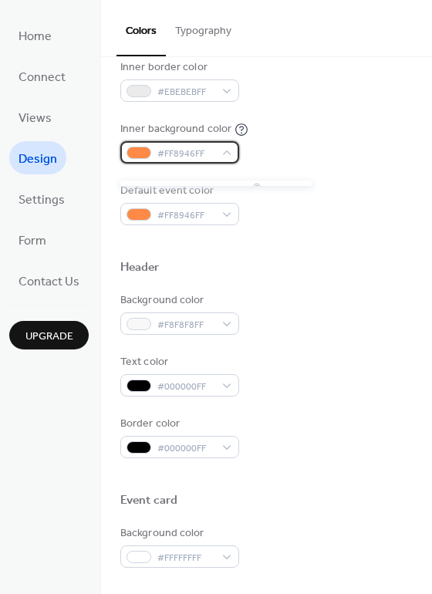
scroll to position [343, 0]
click at [170, 152] on span "#FF8946FF" at bounding box center [185, 153] width 57 height 16
click at [226, 151] on div "#FF8946FF" at bounding box center [179, 151] width 119 height 22
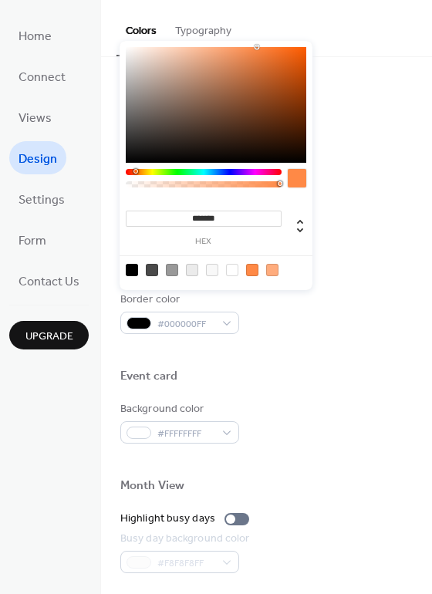
scroll to position [477, 0]
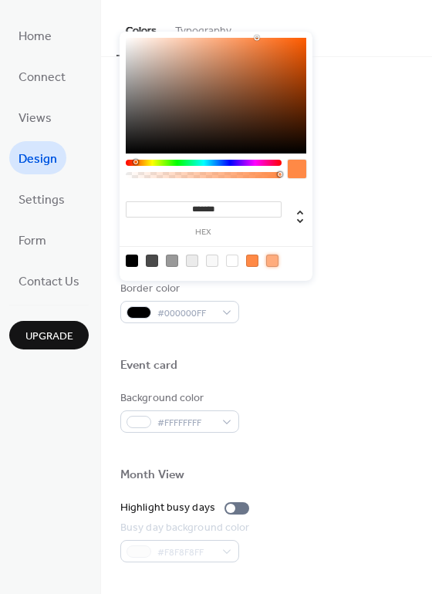
click at [274, 261] on div at bounding box center [272, 260] width 12 height 12
type input "***"
click at [249, 262] on div at bounding box center [252, 260] width 12 height 12
click at [257, 251] on div at bounding box center [216, 260] width 196 height 29
click at [253, 260] on div at bounding box center [252, 260] width 12 height 12
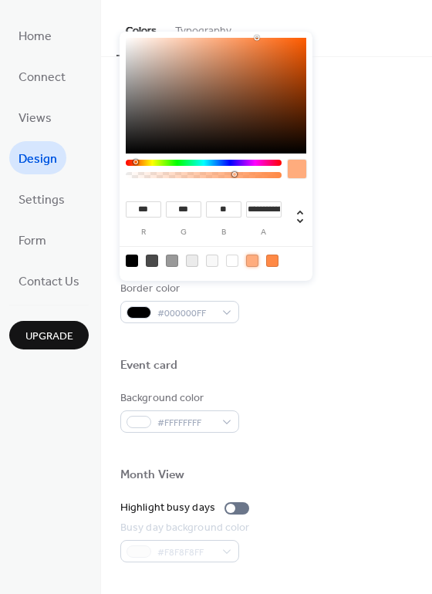
click at [253, 260] on div at bounding box center [252, 260] width 12 height 12
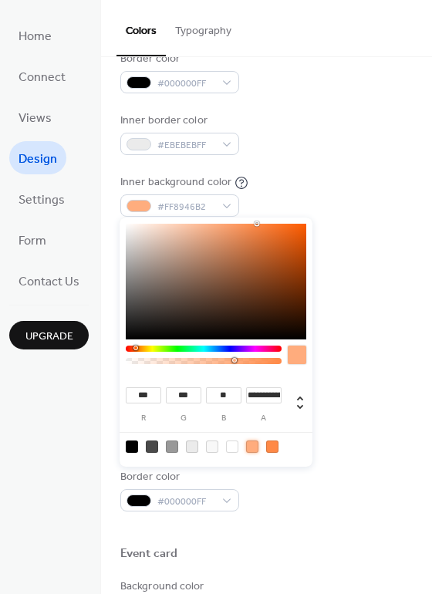
scroll to position [284, 0]
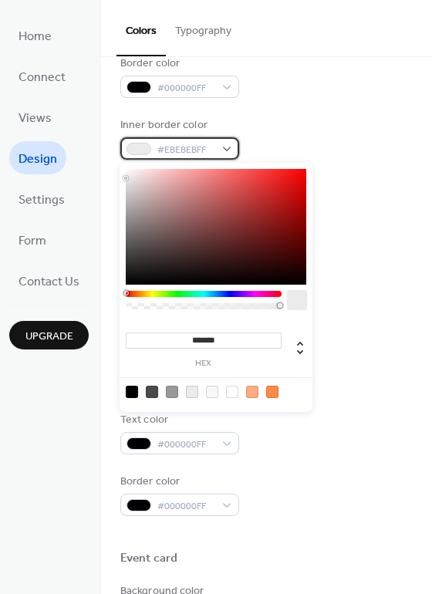
click at [187, 153] on span "#EBEBEBFF" at bounding box center [185, 150] width 57 height 16
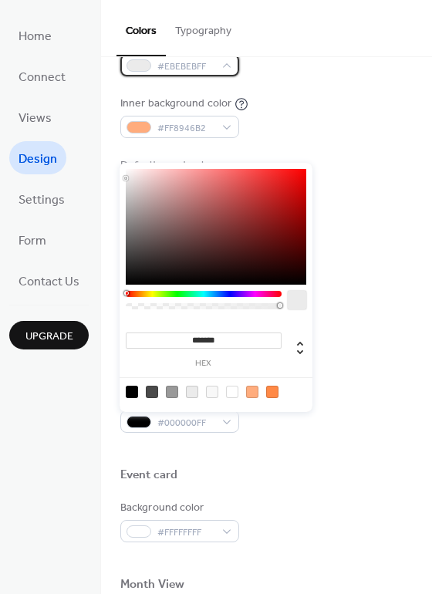
scroll to position [382, 0]
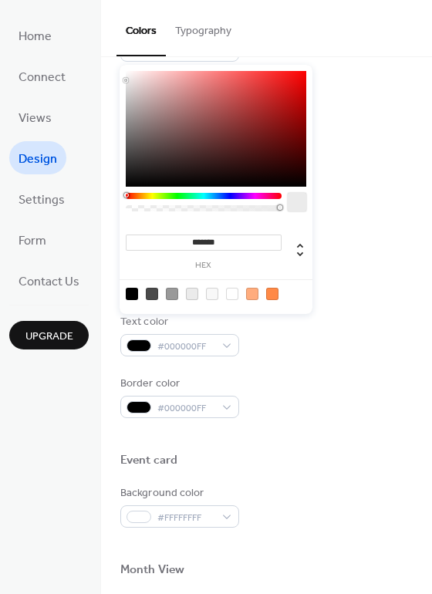
click at [133, 293] on div at bounding box center [132, 294] width 12 height 12
type input "*******"
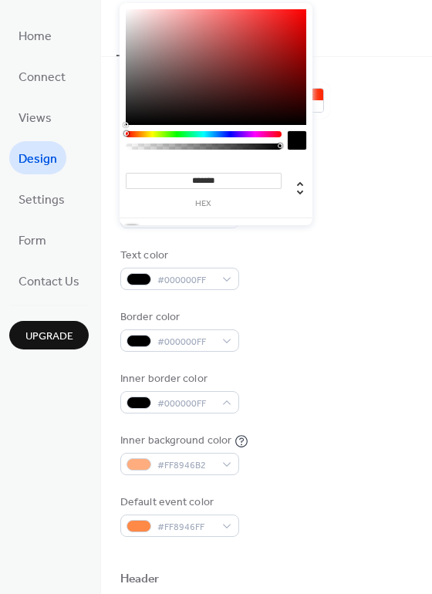
scroll to position [0, 0]
